Goal: Task Accomplishment & Management: Complete application form

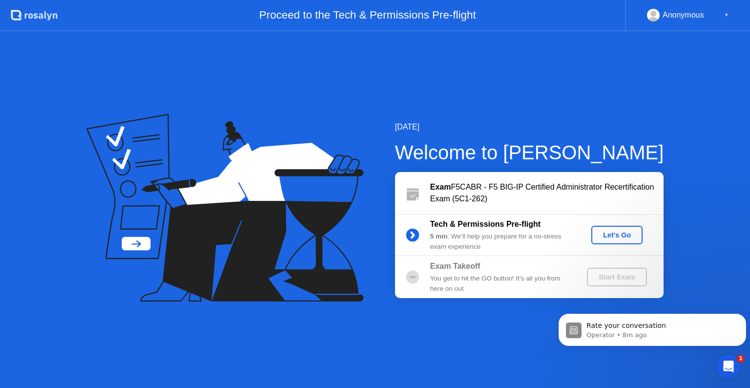
click at [624, 233] on div "Let's Go" at bounding box center [616, 235] width 43 height 8
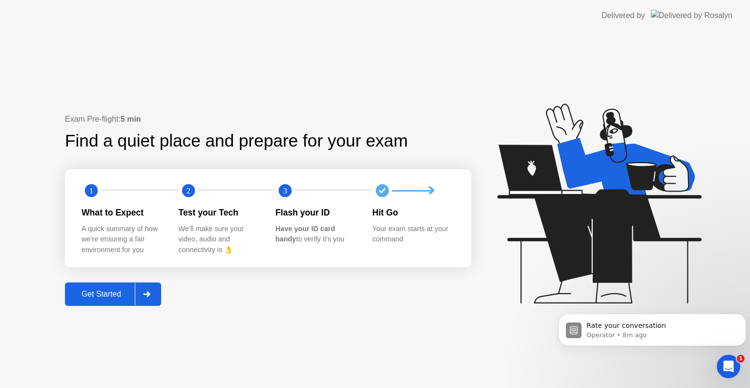
click at [114, 297] on div "Get Started" at bounding box center [101, 293] width 67 height 9
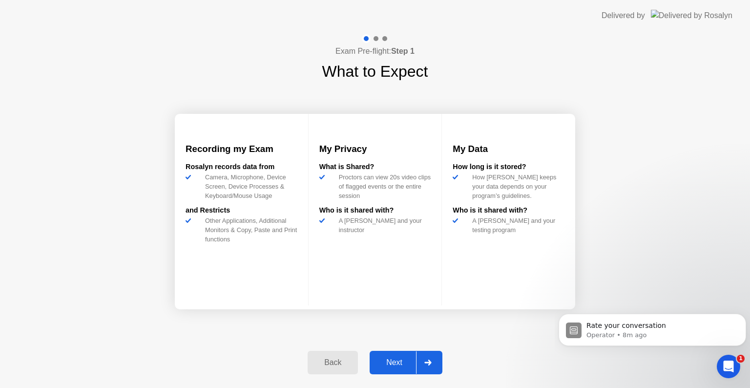
click at [401, 377] on div "Back Next" at bounding box center [375, 362] width 146 height 45
click at [402, 367] on div "Next" at bounding box center [393, 362] width 43 height 9
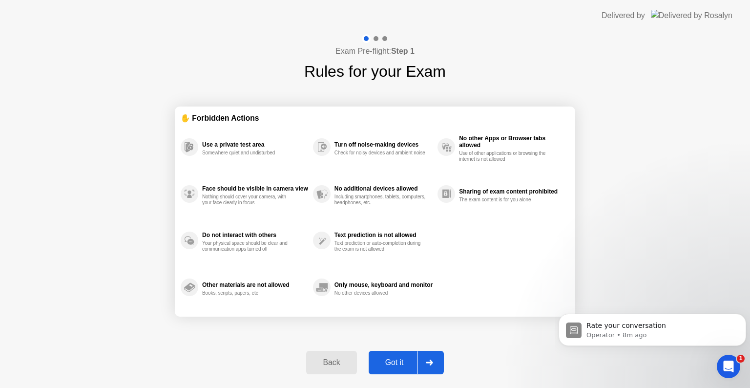
click at [402, 367] on div "Got it" at bounding box center [394, 362] width 46 height 9
select select "**********"
select select "*******"
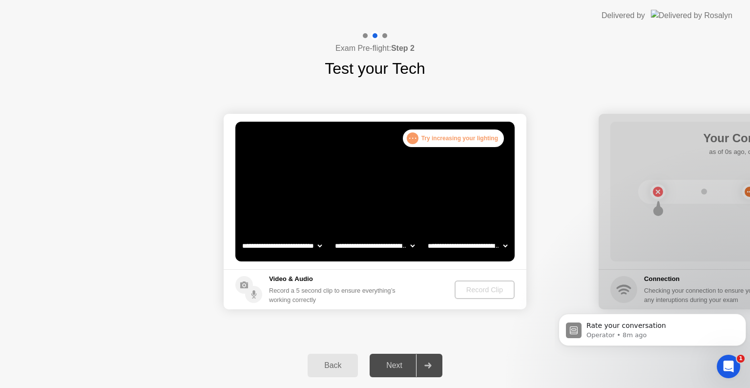
click at [268, 243] on select "**********" at bounding box center [281, 246] width 83 height 20
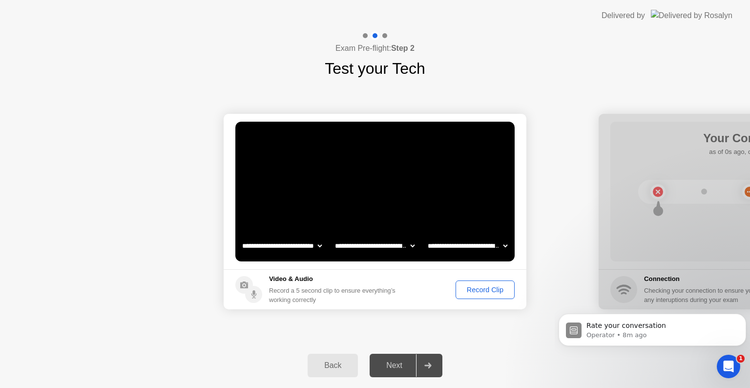
click at [470, 286] on div "Record Clip" at bounding box center [485, 290] width 52 height 8
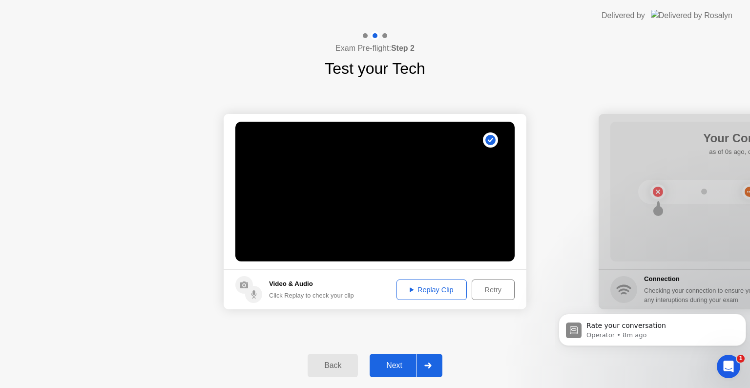
click at [440, 288] on div "Replay Clip" at bounding box center [431, 290] width 63 height 8
click at [405, 356] on button "Next" at bounding box center [406, 364] width 73 height 23
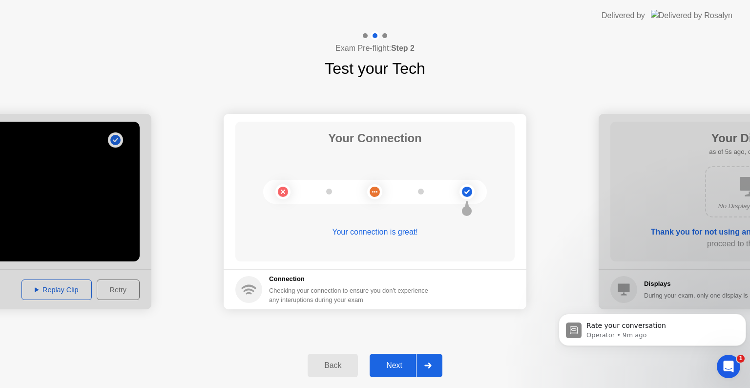
click at [395, 362] on div "Next" at bounding box center [393, 365] width 43 height 9
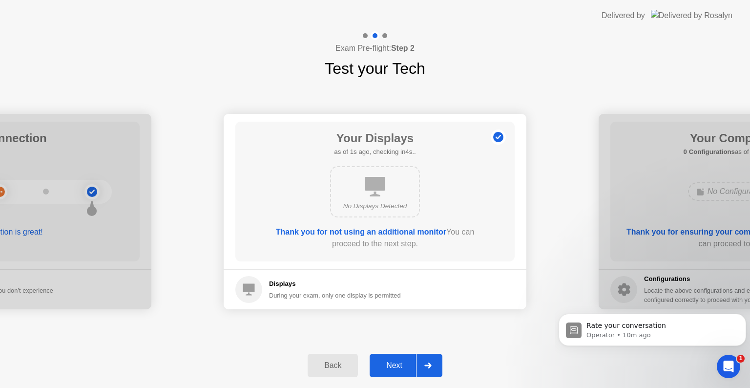
click at [395, 362] on div "Next" at bounding box center [393, 365] width 43 height 9
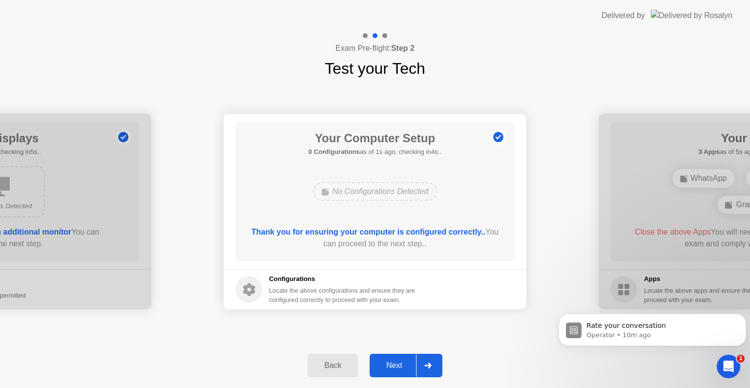
click at [395, 362] on div "Next" at bounding box center [393, 365] width 43 height 9
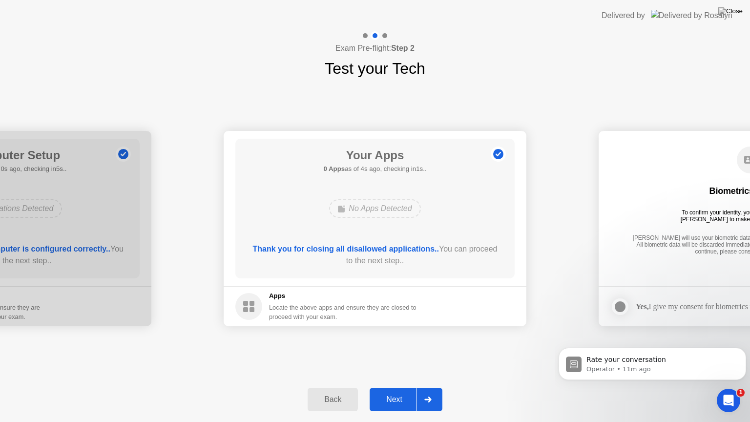
click at [401, 387] on div "Next" at bounding box center [393, 399] width 43 height 9
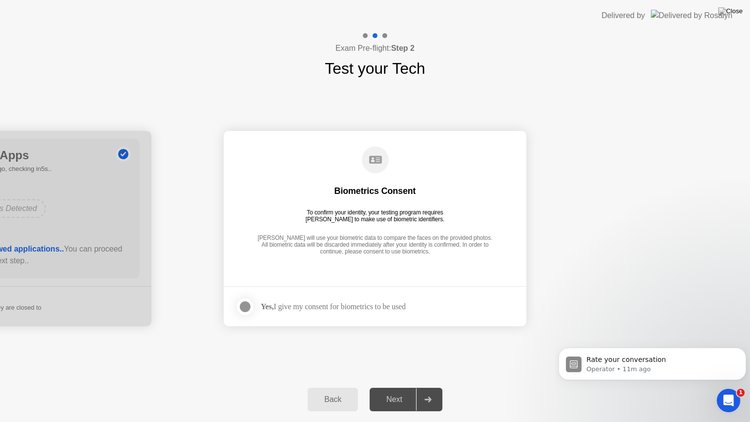
click at [249, 306] on div at bounding box center [245, 307] width 12 height 12
click at [396, 387] on div "Next" at bounding box center [393, 399] width 43 height 9
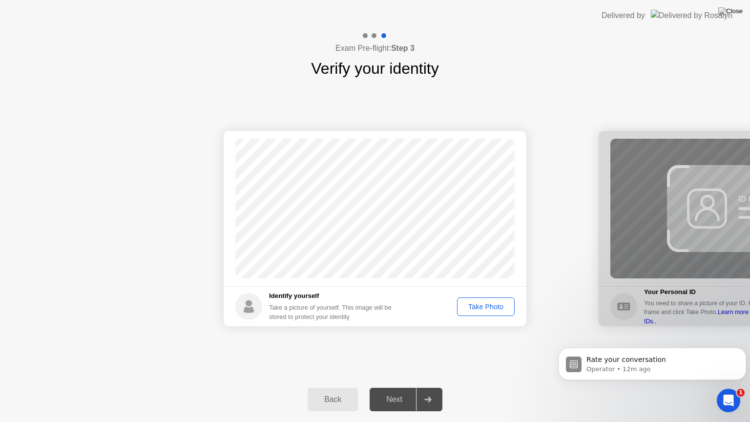
click at [490, 308] on div "Take Photo" at bounding box center [485, 307] width 51 height 8
click at [399, 387] on button "Next" at bounding box center [406, 399] width 73 height 23
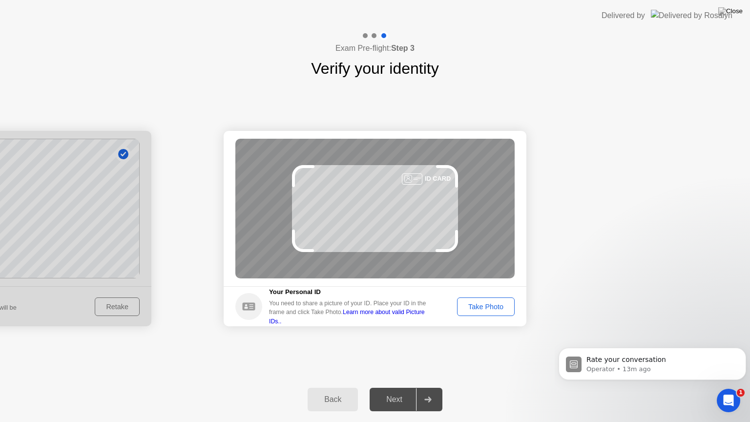
click at [495, 309] on div "Take Photo" at bounding box center [485, 307] width 51 height 8
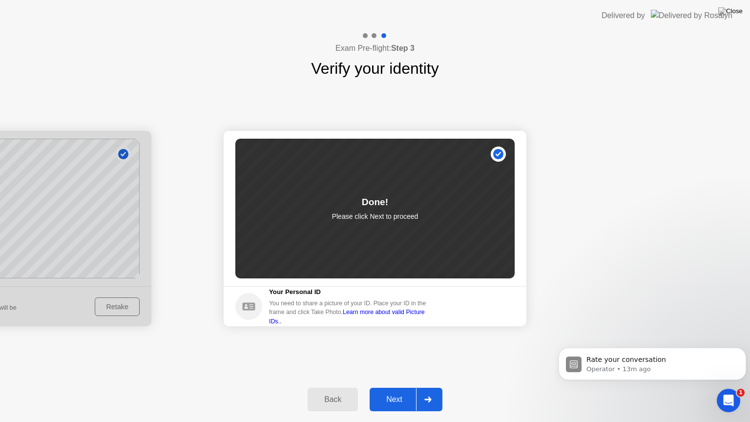
click at [409, 387] on button "Next" at bounding box center [406, 399] width 73 height 23
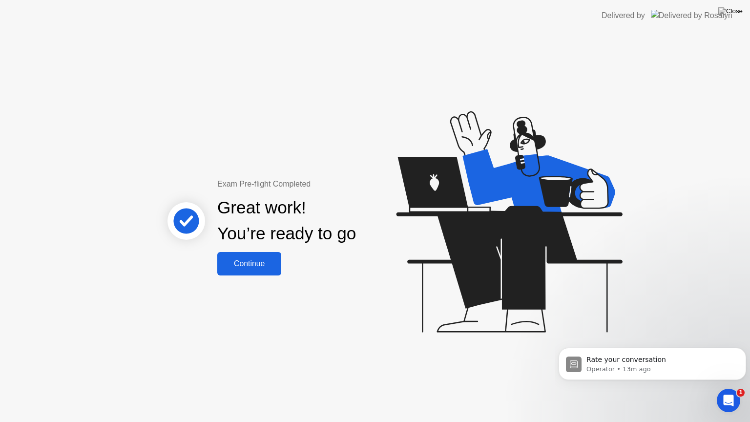
click at [261, 270] on button "Continue" at bounding box center [249, 263] width 64 height 23
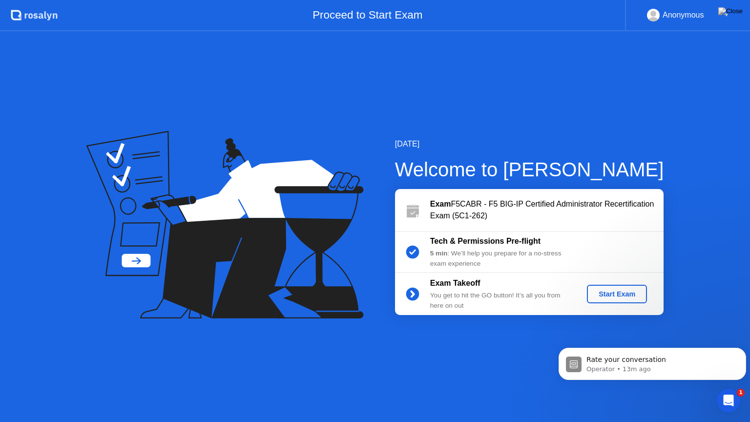
click at [617, 294] on div "Start Exam" at bounding box center [617, 294] width 52 height 8
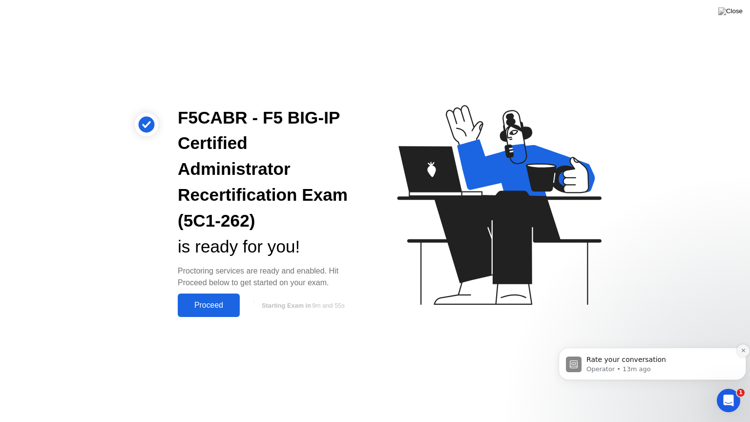
click at [742, 350] on icon "Dismiss notification" at bounding box center [742, 350] width 3 height 3
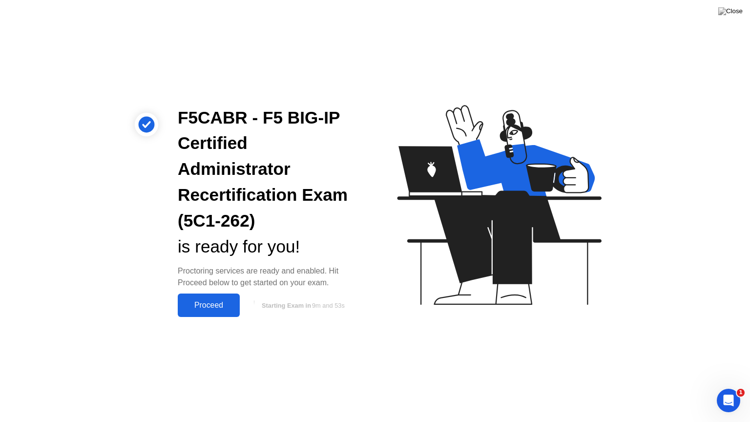
click at [223, 306] on div "Proceed" at bounding box center [209, 305] width 56 height 9
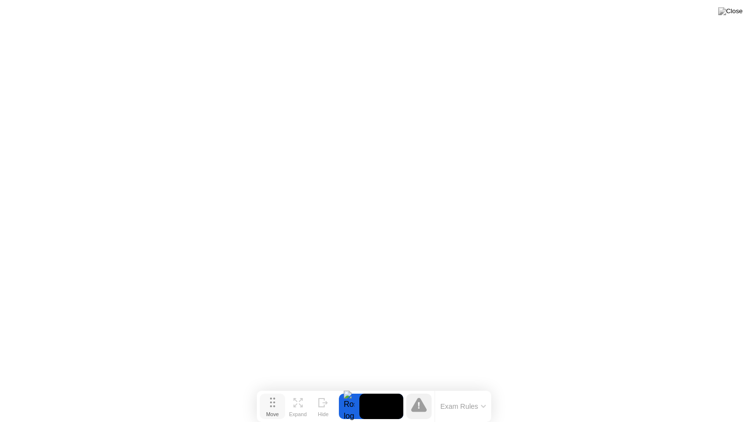
click at [272, 387] on button "Move" at bounding box center [272, 405] width 25 height 25
